Goal: Task Accomplishment & Management: Manage account settings

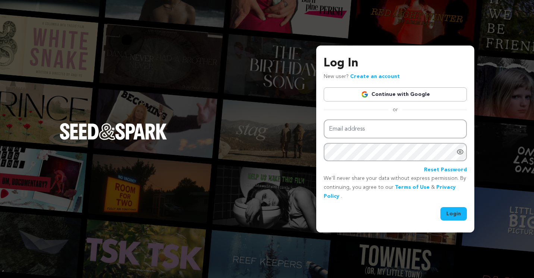
click at [376, 97] on link "Continue with Google" at bounding box center [395, 94] width 143 height 14
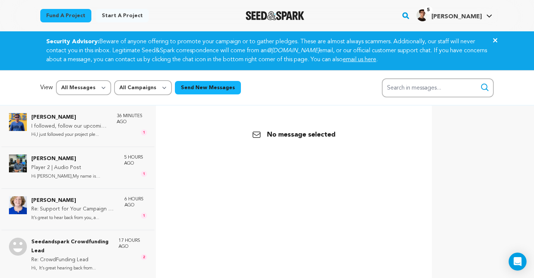
scroll to position [48, 0]
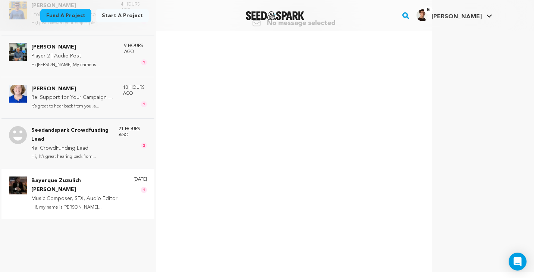
scroll to position [112, 0]
click at [119, 182] on div "Bayerque Zuzulich Duggan Music Composer, SFX, Audio Editor Hi!, my name is Dugg…" at bounding box center [89, 193] width 116 height 35
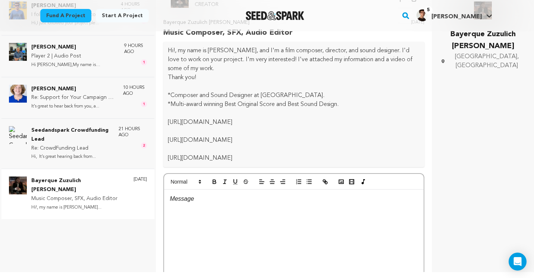
scroll to position [18, 0]
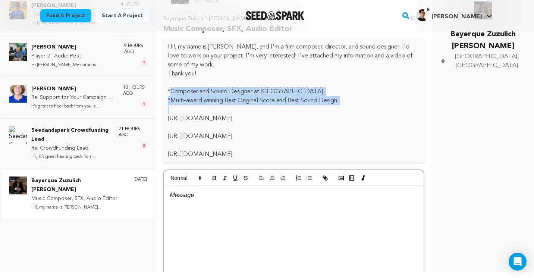
drag, startPoint x: 172, startPoint y: 92, endPoint x: 345, endPoint y: 106, distance: 173.6
click at [345, 106] on div "Hi!, my name is Duggan Bayerque Zuzulich, and I'm a film composer, director, an…" at bounding box center [293, 100] width 261 height 125
click at [345, 106] on p at bounding box center [294, 109] width 252 height 9
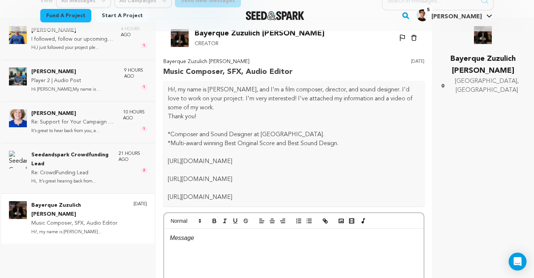
scroll to position [75, 0]
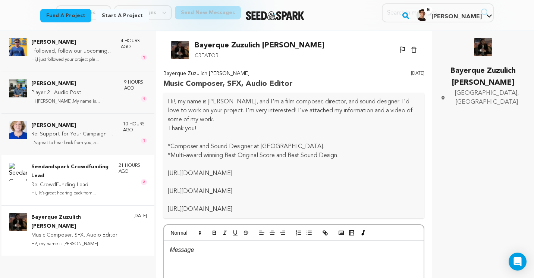
click at [63, 163] on p "Seedandspark Crowdfunding Lead" at bounding box center [71, 172] width 80 height 18
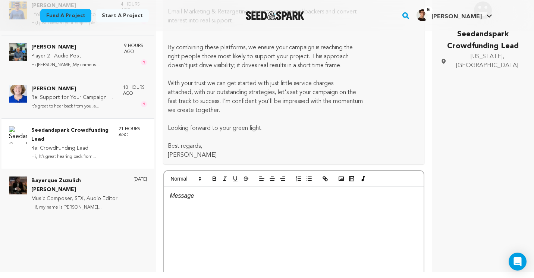
scroll to position [956, 0]
drag, startPoint x: 168, startPoint y: 78, endPoint x: 265, endPoint y: 117, distance: 104.1
click at [81, 87] on p "Olivia Stone" at bounding box center [73, 89] width 84 height 9
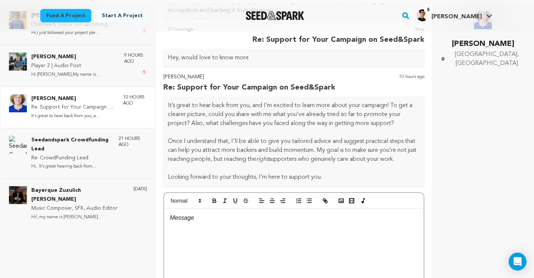
scroll to position [220, 0]
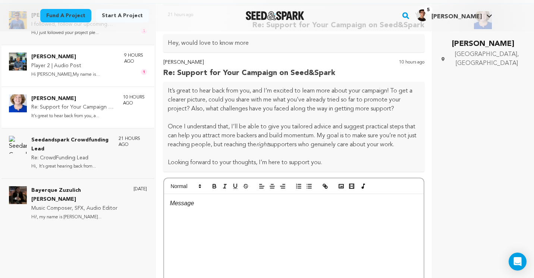
click at [89, 62] on p "Player 2 | Audio Post" at bounding box center [73, 66] width 85 height 9
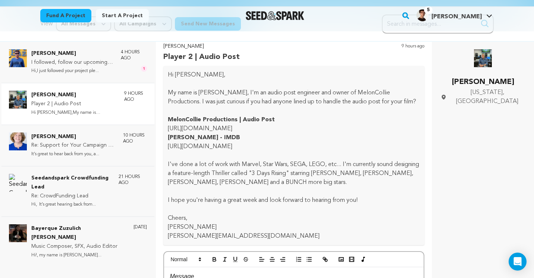
scroll to position [37, 0]
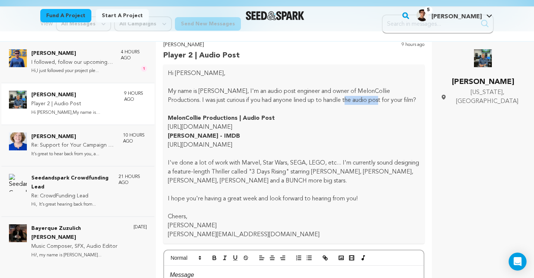
drag, startPoint x: 323, startPoint y: 100, endPoint x: 356, endPoint y: 100, distance: 33.2
click at [356, 100] on p "My name is Bob Pepek, I'm an audio post engineer and owner of MelonCollie Produ…" at bounding box center [294, 96] width 252 height 18
click at [333, 115] on p "MelonCollie Productions | Audio Post" at bounding box center [294, 118] width 252 height 9
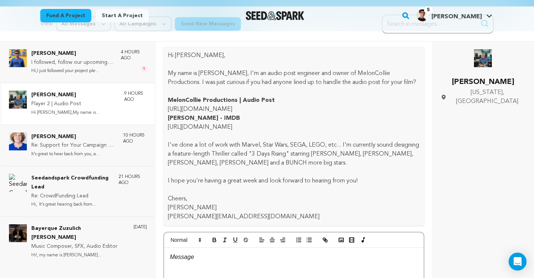
scroll to position [71, 0]
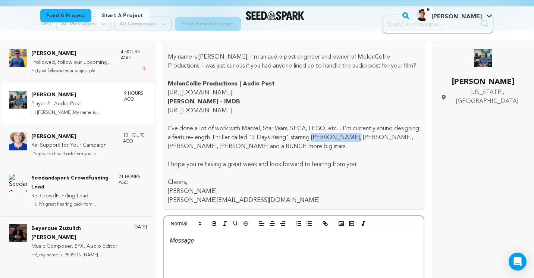
drag, startPoint x: 343, startPoint y: 136, endPoint x: 383, endPoint y: 139, distance: 40.1
click at [383, 139] on p "I've done a lot of work with Marvel, Star Wars, SEGA, LEGO, etc... I'm currentl…" at bounding box center [294, 137] width 252 height 27
click at [354, 150] on p "I've done a lot of work with Marvel, Star Wars, SEGA, LEGO, etc... I'm currentl…" at bounding box center [294, 137] width 252 height 27
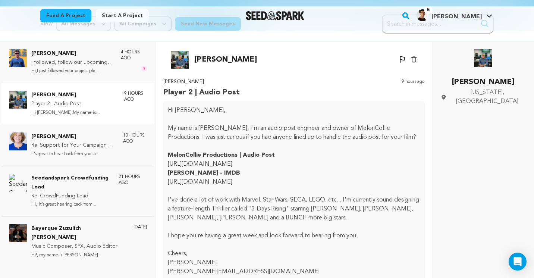
scroll to position [0, 0]
click at [180, 59] on img at bounding box center [180, 60] width 18 height 18
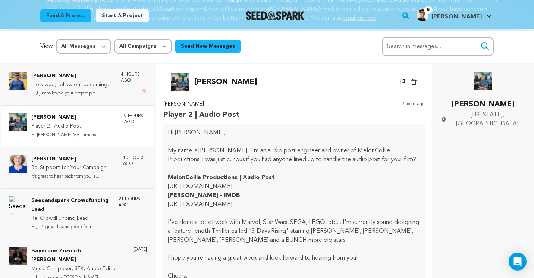
scroll to position [54, 0]
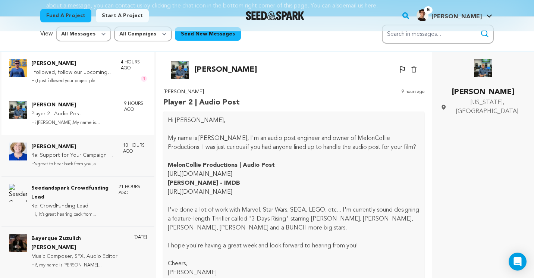
click at [68, 66] on p "Brijesh Gurnani" at bounding box center [72, 63] width 82 height 9
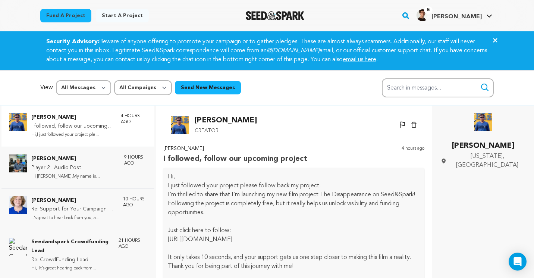
scroll to position [0, 0]
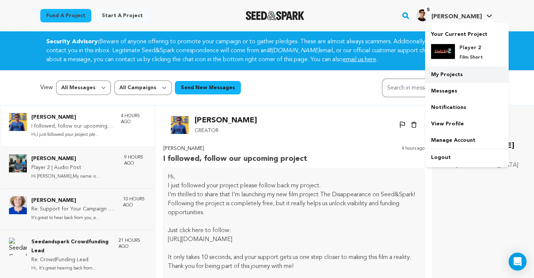
click at [452, 79] on link "My Projects" at bounding box center [467, 74] width 84 height 16
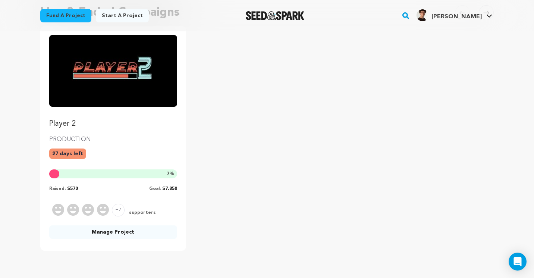
scroll to position [82, 0]
click at [137, 229] on link "Manage Project" at bounding box center [113, 232] width 128 height 13
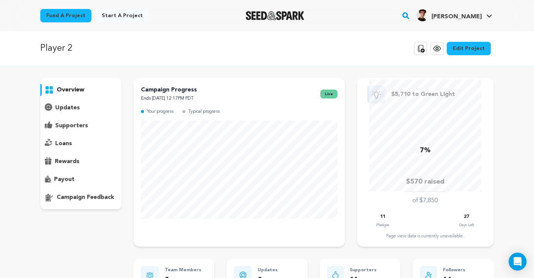
click at [463, 45] on link "Edit Project" at bounding box center [469, 48] width 44 height 13
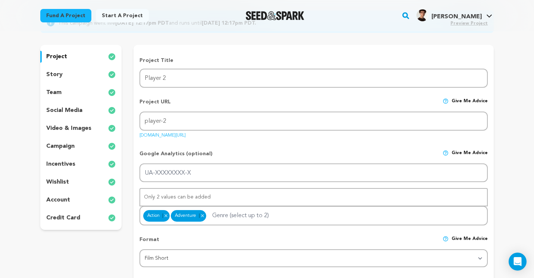
scroll to position [76, 0]
click at [84, 90] on div "team" at bounding box center [80, 93] width 81 height 12
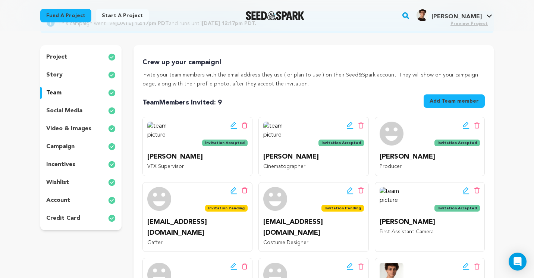
click at [448, 101] on button "Add Team member" at bounding box center [454, 100] width 61 height 13
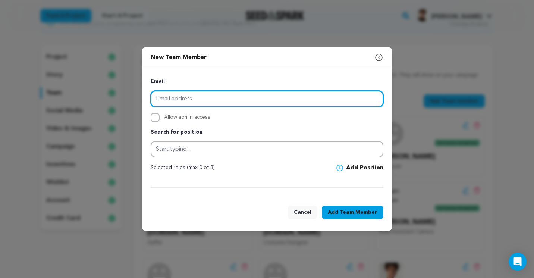
click at [325, 97] on input "email" at bounding box center [267, 99] width 233 height 16
type input "w"
paste input "[EMAIL_ADDRESS][DOMAIN_NAME]"
type input "[EMAIL_ADDRESS][DOMAIN_NAME]"
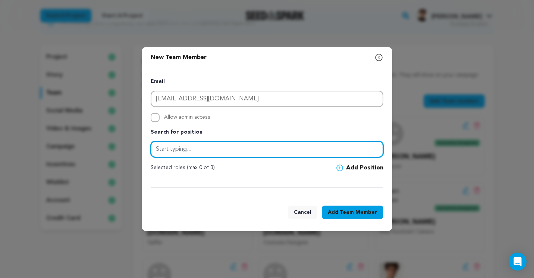
click at [234, 147] on input "text" at bounding box center [267, 149] width 233 height 16
type input "Composer"
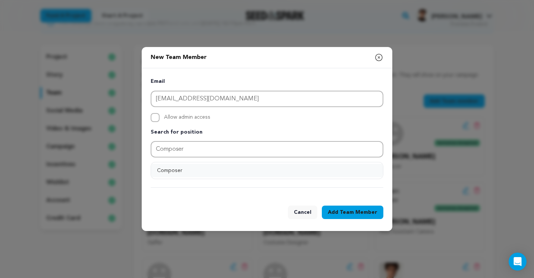
click at [207, 173] on button "Composer" at bounding box center [267, 170] width 232 height 13
click at [155, 115] on input "Allow admin access" at bounding box center [155, 117] width 9 height 9
checkbox input "true"
click at [356, 211] on span "Team Member" at bounding box center [359, 212] width 38 height 7
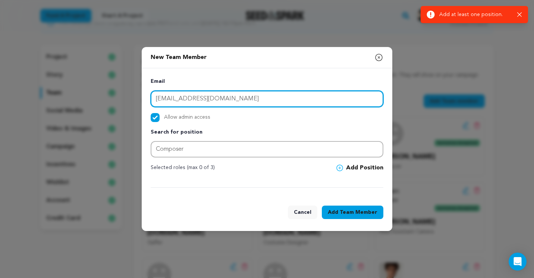
click at [278, 99] on input "[EMAIL_ADDRESS][DOMAIN_NAME]" at bounding box center [267, 99] width 233 height 16
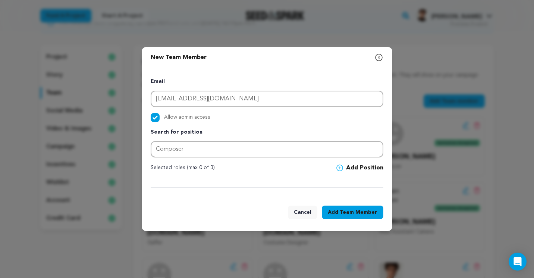
click at [338, 165] on icon at bounding box center [340, 168] width 7 height 7
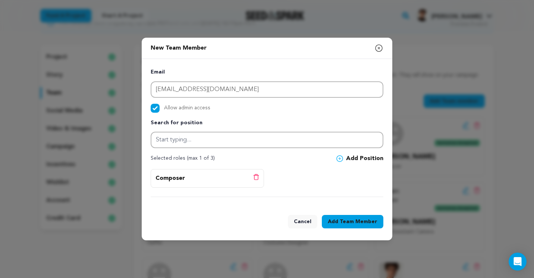
click at [348, 220] on span "Team Member" at bounding box center [359, 221] width 38 height 7
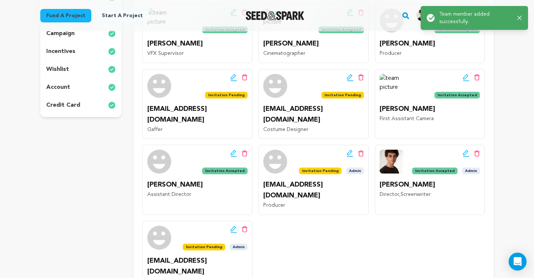
scroll to position [194, 0]
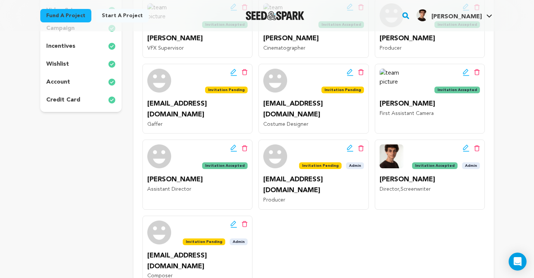
click at [230, 221] on div "Edit team button Delete team button" at bounding box center [215, 224] width 65 height 7
click at [234, 221] on icon at bounding box center [234, 224] width 7 height 7
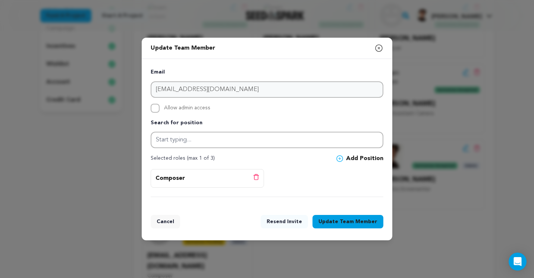
click at [350, 217] on button "Update Team Member" at bounding box center [348, 221] width 71 height 13
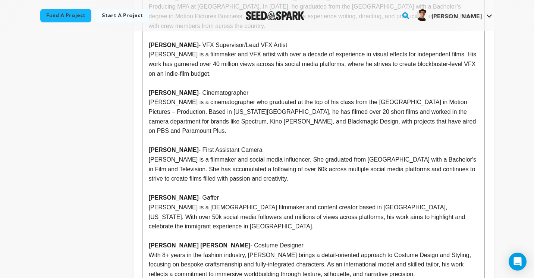
scroll to position [625, 0]
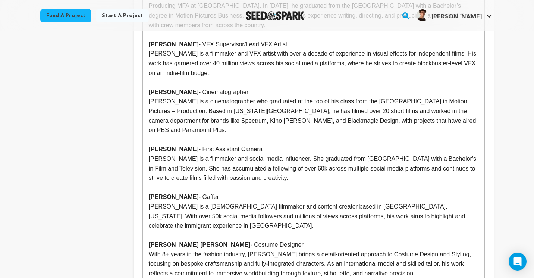
click at [432, 250] on p "With 8+ years in the fashion industry, [PERSON_NAME] brings a detail-oriented a…" at bounding box center [314, 264] width 330 height 29
drag, startPoint x: 195, startPoint y: 230, endPoint x: 123, endPoint y: 228, distance: 71.7
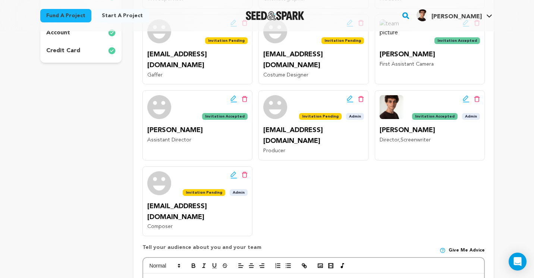
scroll to position [223, 0]
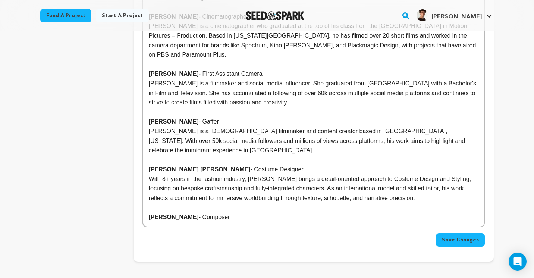
scroll to position [773, 0]
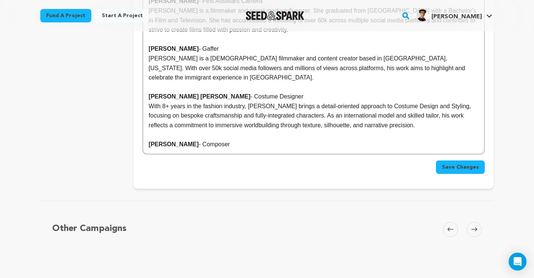
click at [244, 140] on p "[PERSON_NAME] - Composer" at bounding box center [314, 145] width 330 height 10
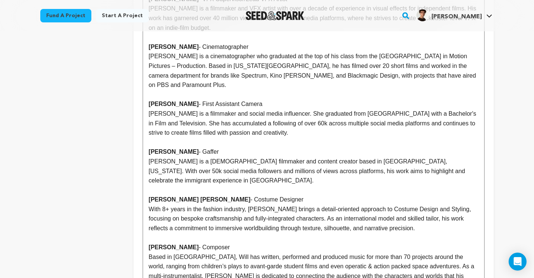
scroll to position [694, 0]
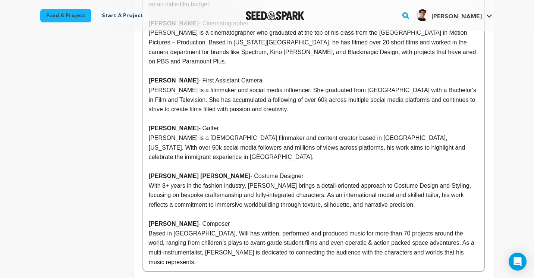
click at [151, 229] on p "Based in [GEOGRAPHIC_DATA], Will has written, performed and produced music for …" at bounding box center [314, 248] width 330 height 38
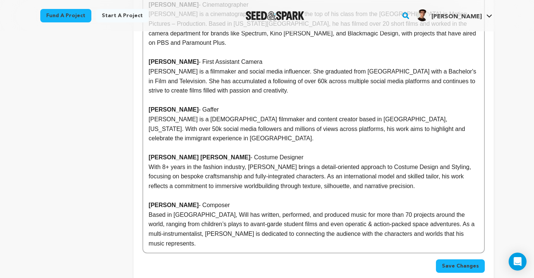
scroll to position [713, 0]
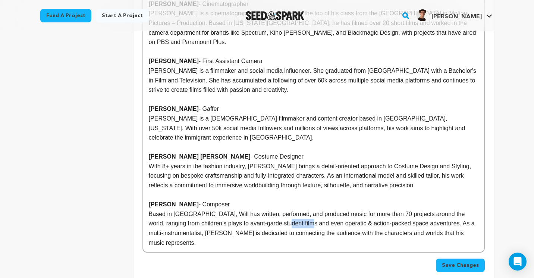
drag, startPoint x: 309, startPoint y: 160, endPoint x: 282, endPoint y: 160, distance: 26.1
click at [282, 209] on p "Based in [GEOGRAPHIC_DATA], Will has written, performed, and produced music for…" at bounding box center [314, 228] width 330 height 38
drag, startPoint x: 212, startPoint y: 160, endPoint x: 206, endPoint y: 161, distance: 6.1
click at [206, 209] on p "Based in [GEOGRAPHIC_DATA], Will has written, performed, and produced music for…" at bounding box center [314, 228] width 330 height 38
click at [286, 209] on p "Based in [GEOGRAPHIC_DATA], Will has written, performed, and produced music for…" at bounding box center [314, 228] width 330 height 38
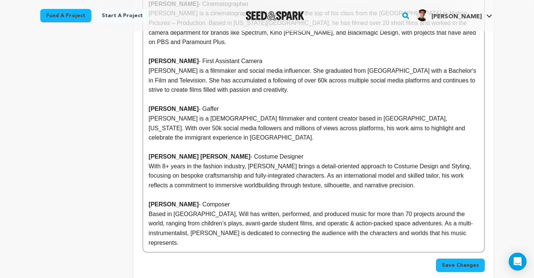
click at [319, 209] on p "Based in [GEOGRAPHIC_DATA], Will has written, performed, and produced music for…" at bounding box center [314, 228] width 330 height 38
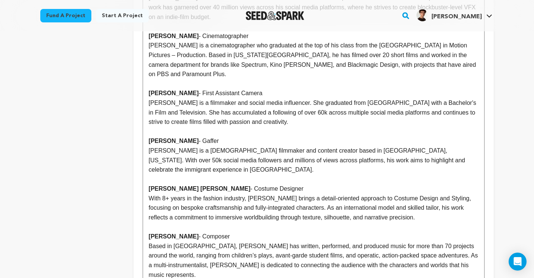
scroll to position [684, 0]
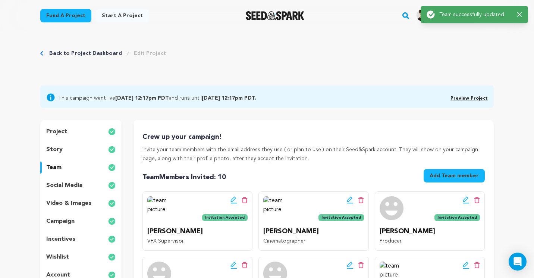
scroll to position [0, 0]
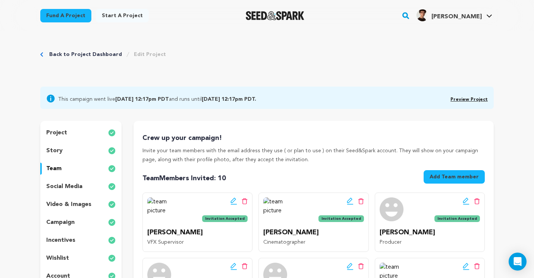
click at [57, 55] on link "Back to Project Dashboard" at bounding box center [85, 54] width 73 height 7
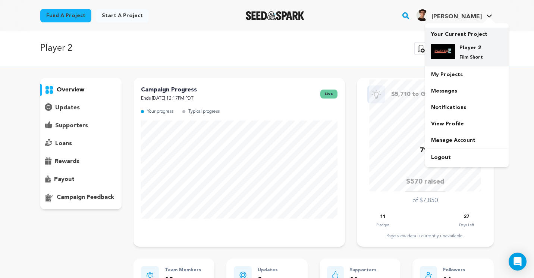
click at [471, 42] on div "Player 2 Film Short" at bounding box center [467, 52] width 72 height 28
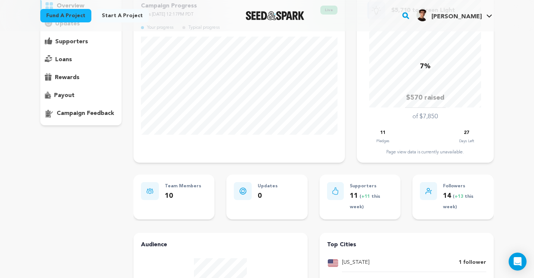
scroll to position [84, 0]
click at [91, 74] on div "rewards" at bounding box center [80, 78] width 81 height 12
